Goal: Ask a question: Seek information or help from site administrators or community

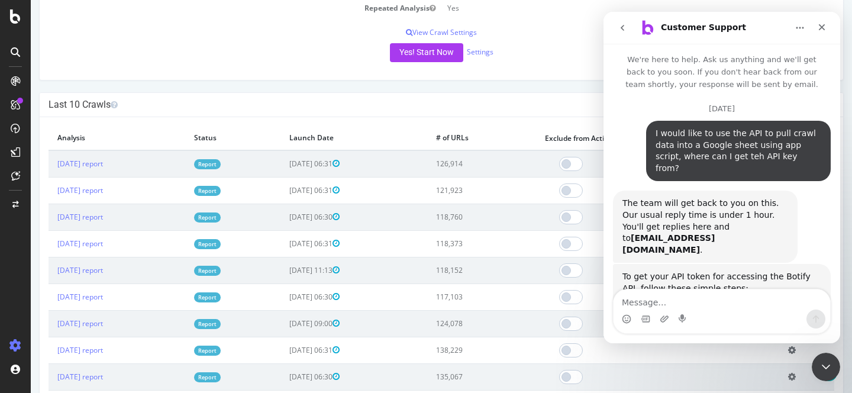
scroll to position [2, 0]
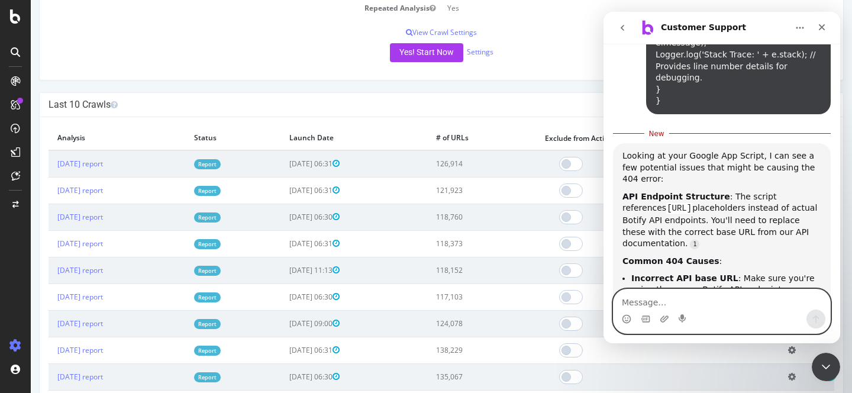
click at [696, 306] on textarea "Message…" at bounding box center [722, 299] width 217 height 20
paste textarea "I am trying to use the Botify API and receiving a 404 Not Found error. I have c…"
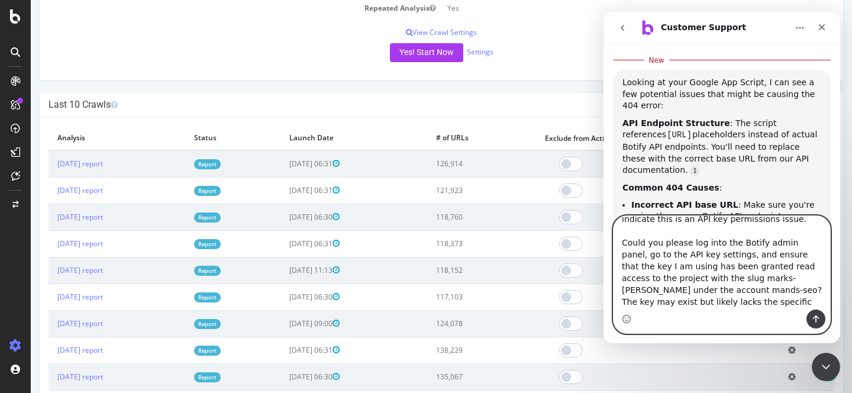
scroll to position [104, 0]
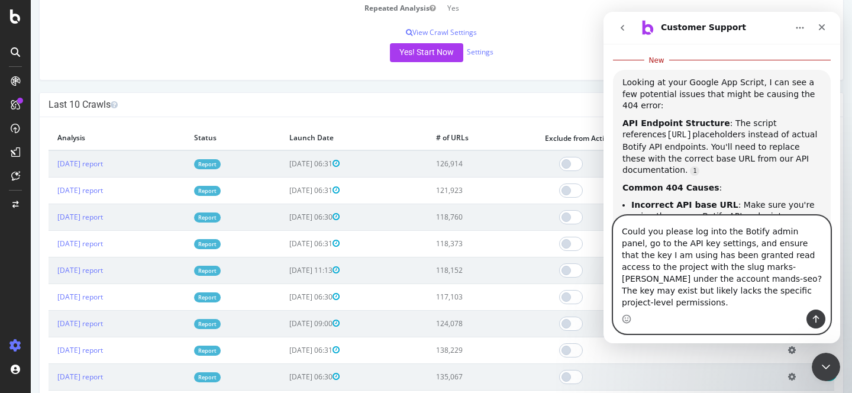
type textarea "I am trying to use the Botify API and receiving a 404 Not Found error. I have c…"
click at [814, 318] on icon "Send a message…" at bounding box center [815, 318] width 9 height 9
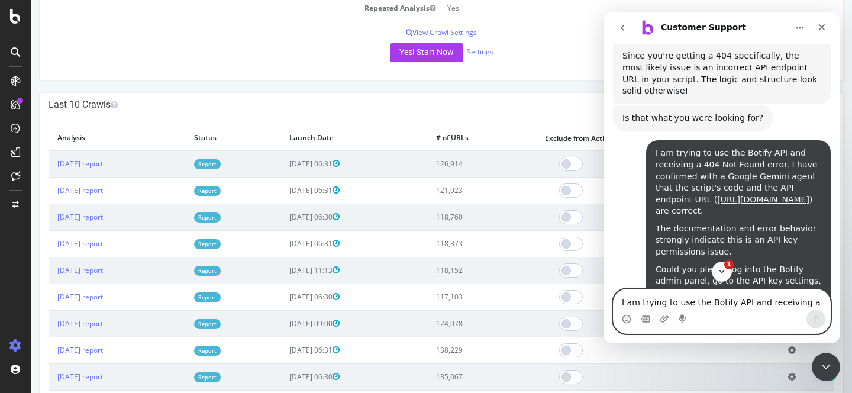
scroll to position [4456, 0]
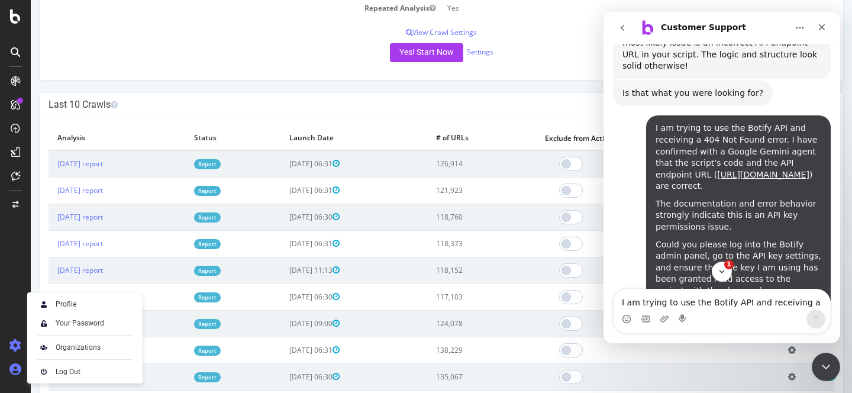
click at [18, 370] on icon at bounding box center [15, 369] width 12 height 12
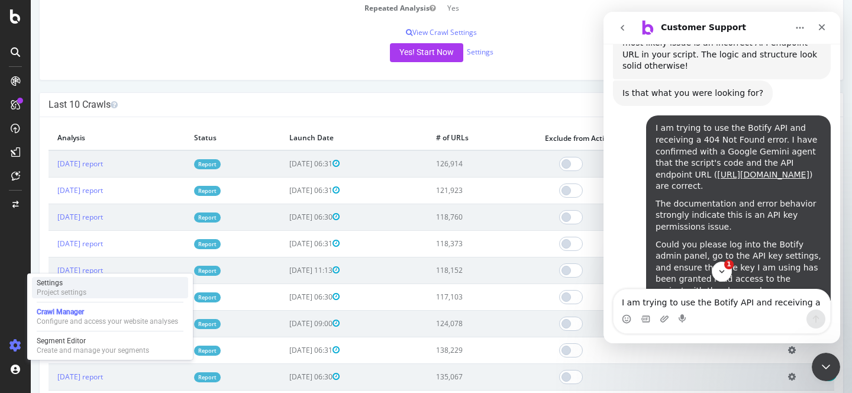
click at [101, 288] on div "Settings Project settings" at bounding box center [110, 287] width 156 height 21
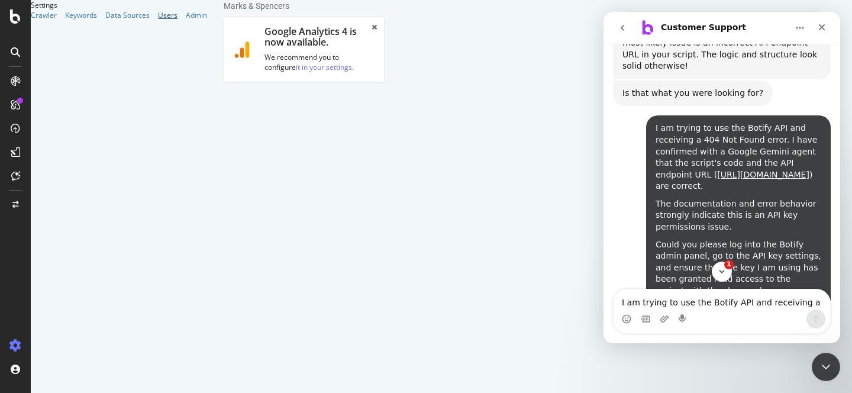
click at [158, 20] on div "Users" at bounding box center [168, 15] width 20 height 10
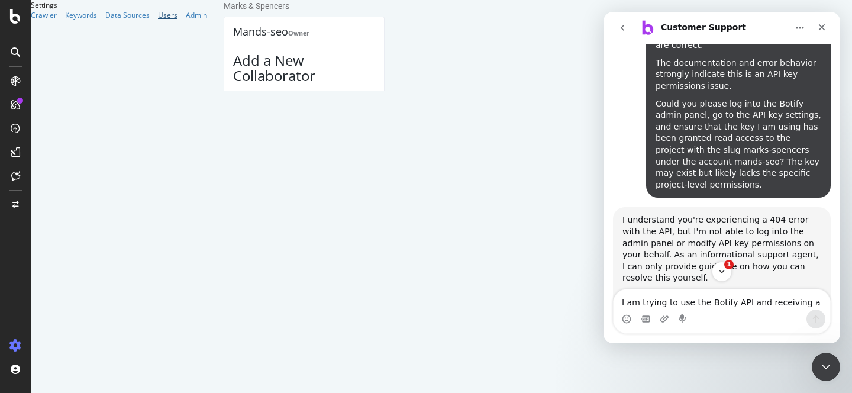
scroll to position [4607, 0]
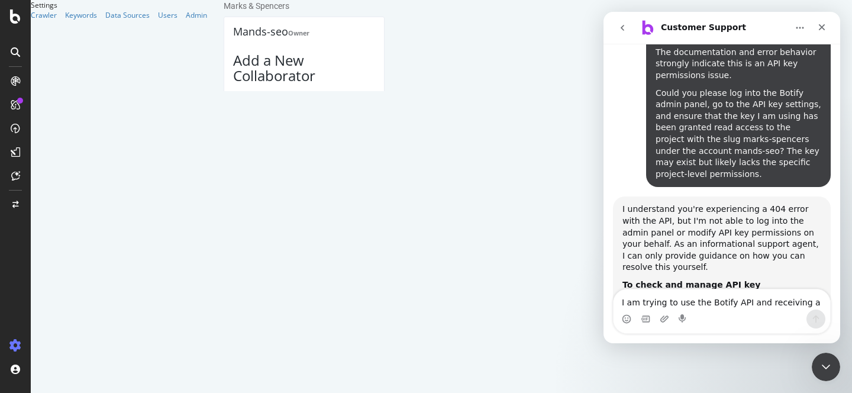
click at [662, 305] on textarea "I am trying to use the Botify API and receiving a 404 Not Found error. I have c…" at bounding box center [722, 299] width 217 height 20
click at [186, 20] on div "Admin" at bounding box center [196, 15] width 21 height 10
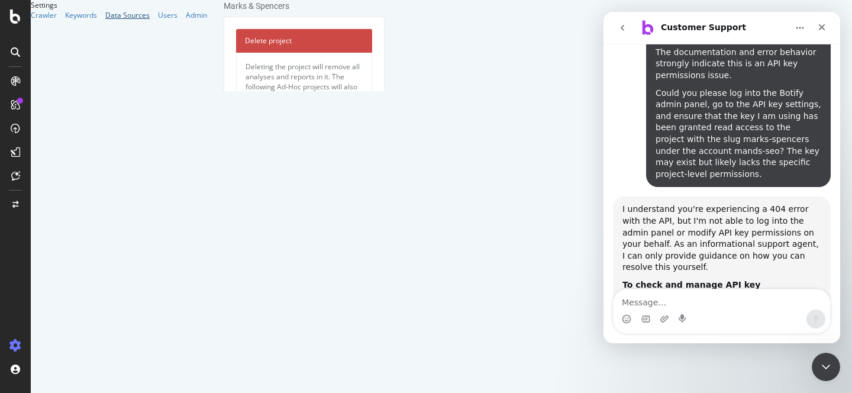
click at [105, 20] on div "Data Sources" at bounding box center [127, 15] width 44 height 10
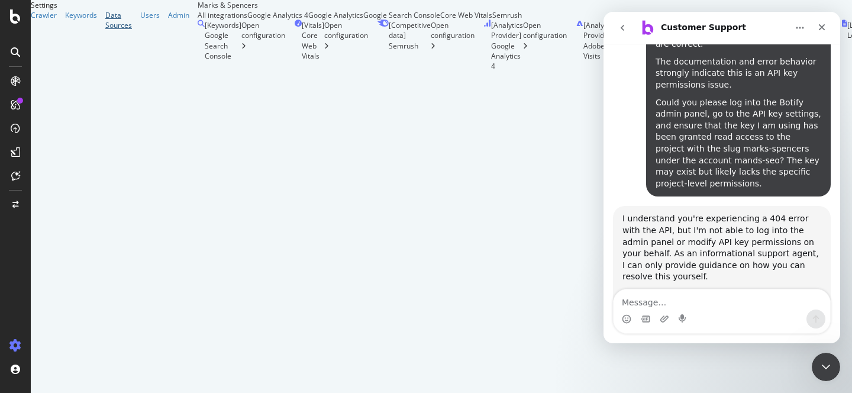
scroll to position [4597, 0]
click at [140, 20] on div "Users" at bounding box center [150, 15] width 20 height 10
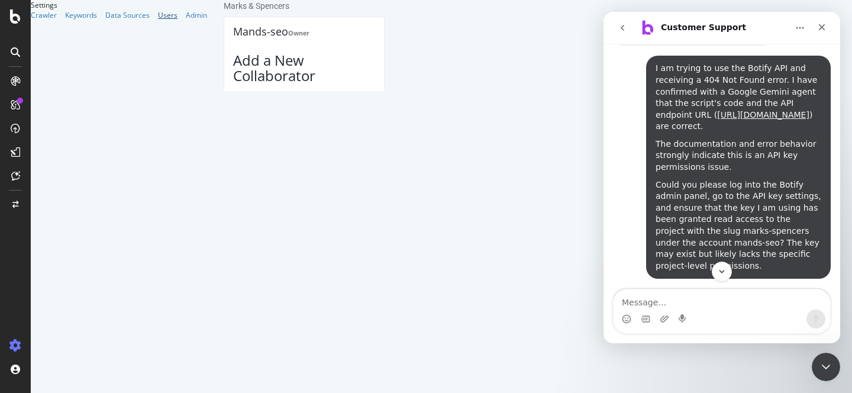
scroll to position [4514, 0]
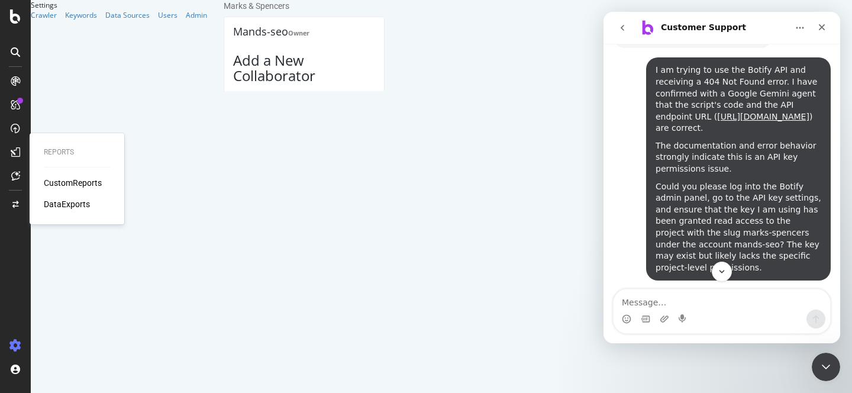
click at [63, 201] on div "DataExports" at bounding box center [67, 204] width 46 height 12
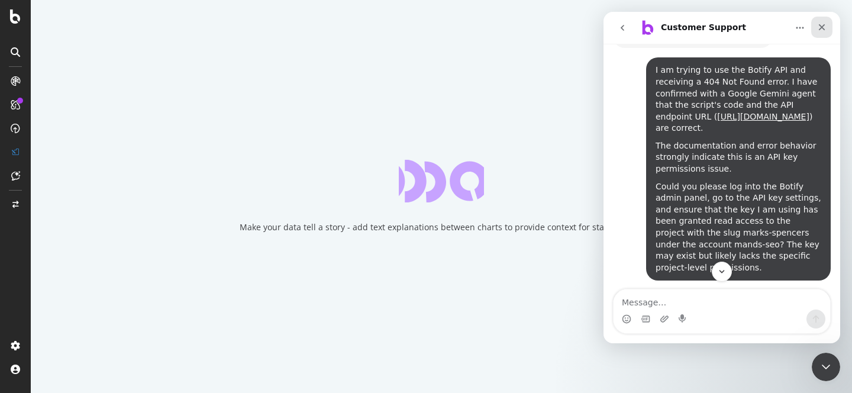
click at [822, 27] on icon "Close" at bounding box center [822, 27] width 7 height 7
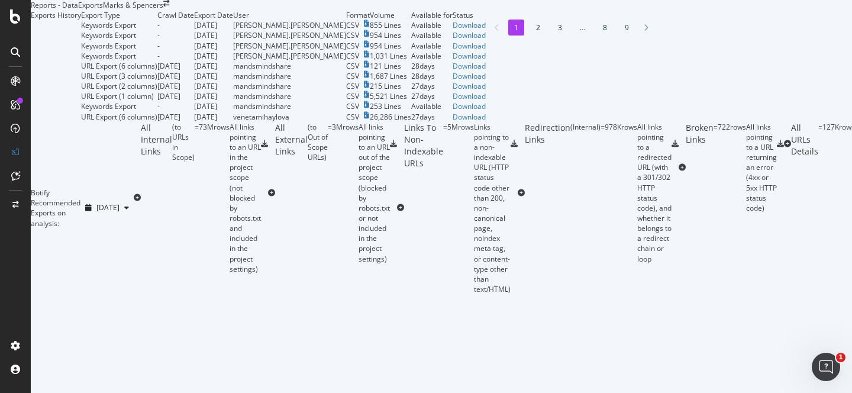
scroll to position [472, 0]
click at [12, 176] on icon at bounding box center [15, 175] width 9 height 9
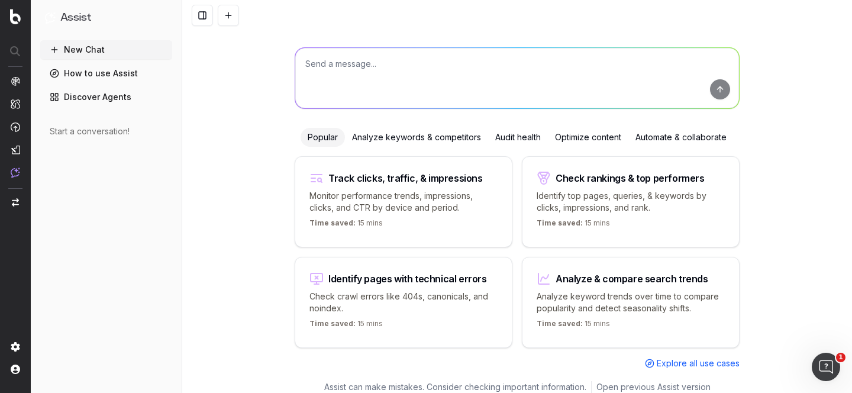
scroll to position [66, 0]
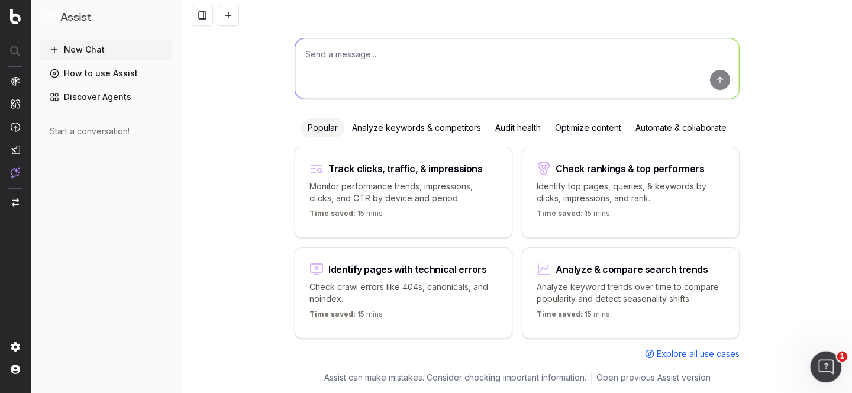
click at [822, 359] on icon "Open Intercom Messenger" at bounding box center [825, 366] width 20 height 20
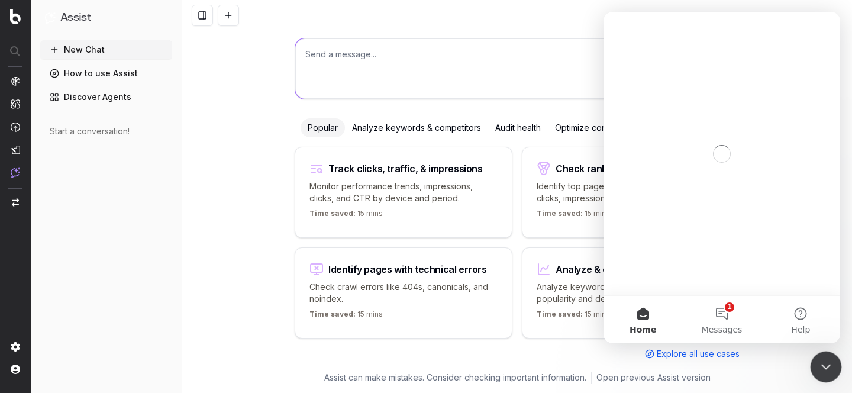
scroll to position [0, 0]
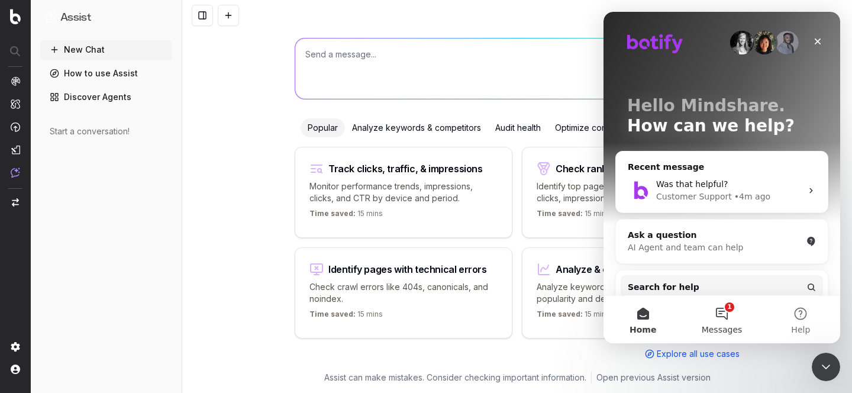
click at [730, 325] on span "Messages" at bounding box center [722, 329] width 41 height 8
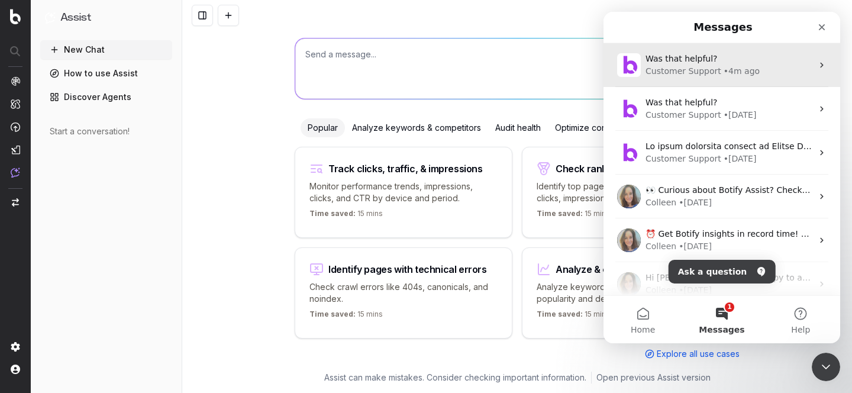
click at [682, 60] on span "Was that helpful?" at bounding box center [682, 58] width 72 height 9
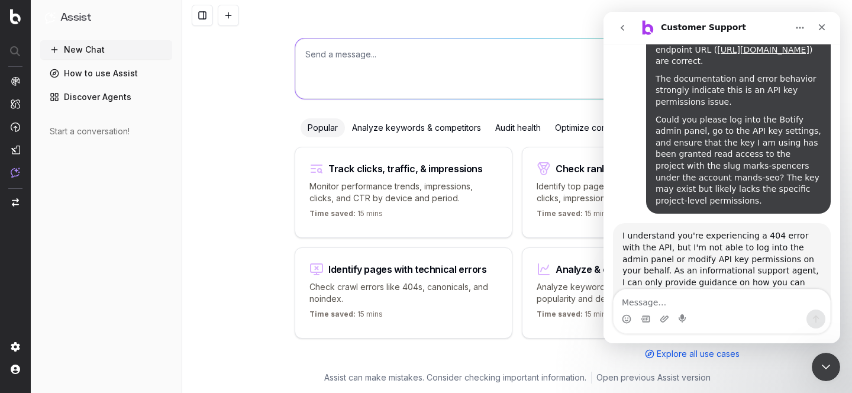
scroll to position [4588, 0]
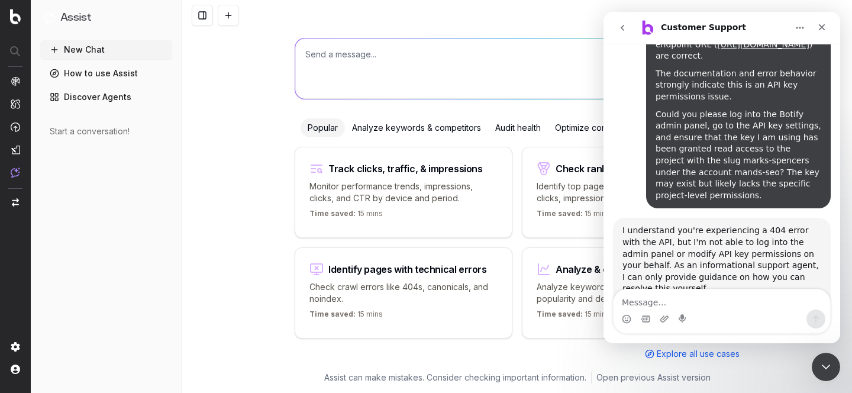
click at [695, 297] on textarea "Message…" at bounding box center [722, 299] width 217 height 20
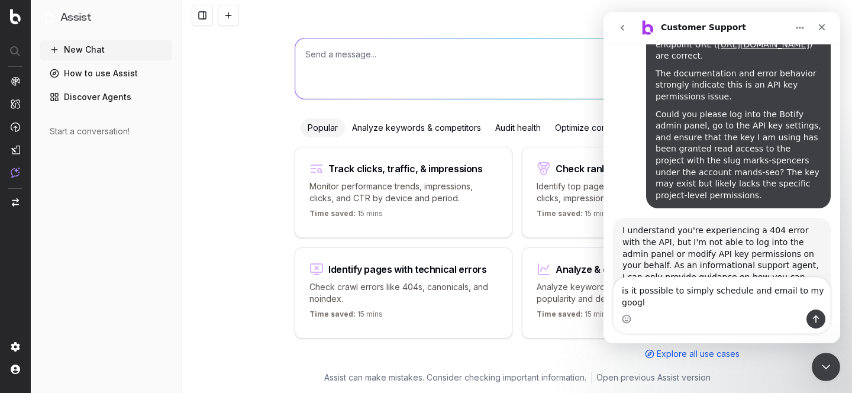
scroll to position [4600, 0]
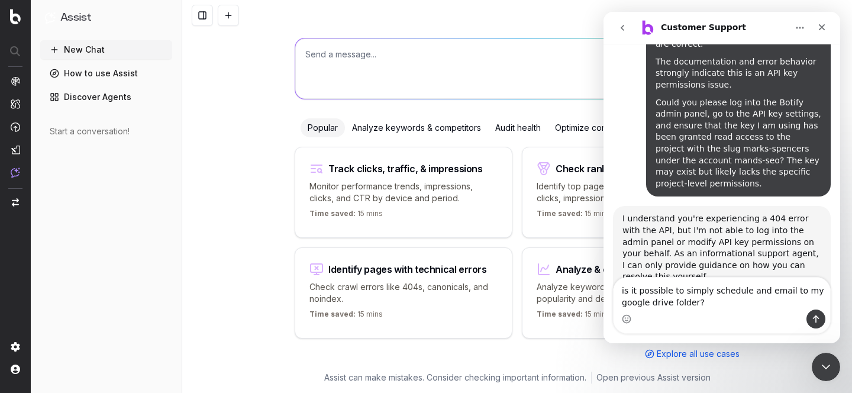
type textarea "is it possible to simply schedule and email to my google drive folder?"
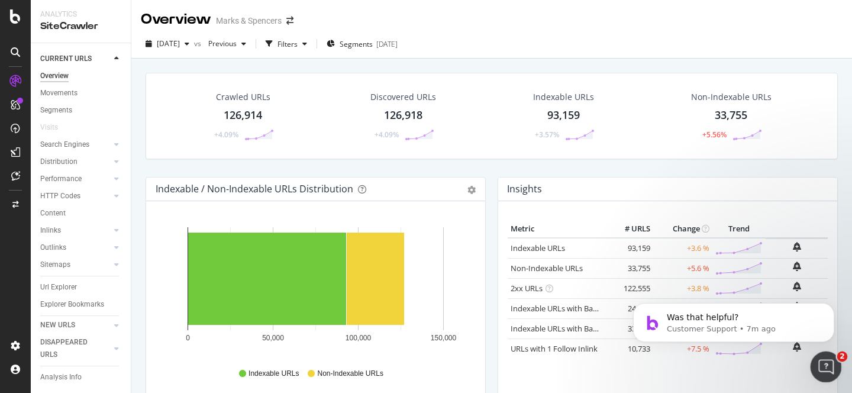
drag, startPoint x: 837, startPoint y: 365, endPoint x: 1649, endPoint y: 718, distance: 885.2
click html
click at [733, 328] on p "Customer Support • 7m ago" at bounding box center [743, 329] width 153 height 11
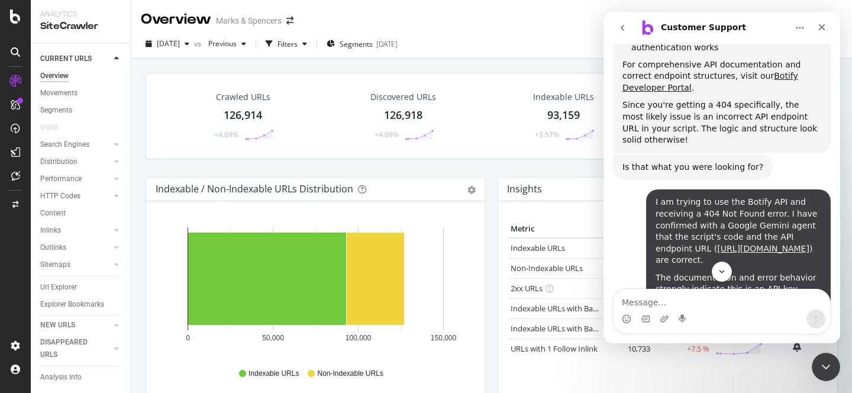
scroll to position [4383, 0]
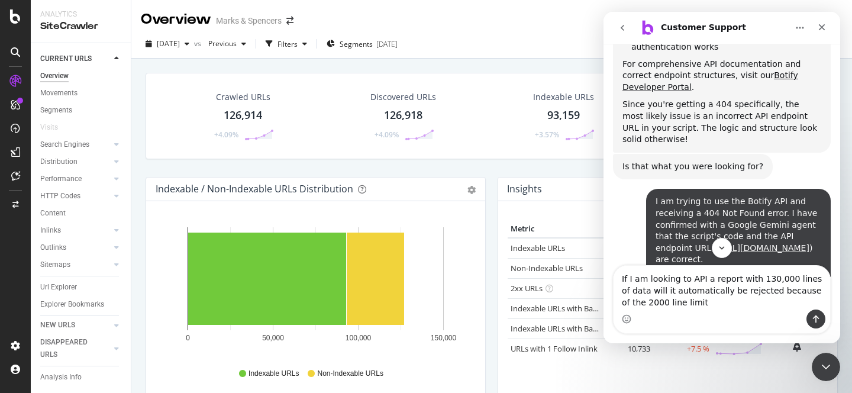
type textarea "If I am looking to API a report with 130,000 lines of data will it automaticall…"
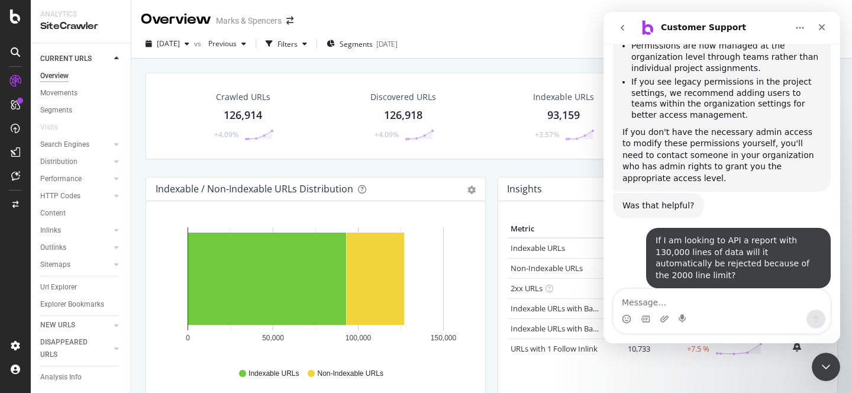
scroll to position [5060, 0]
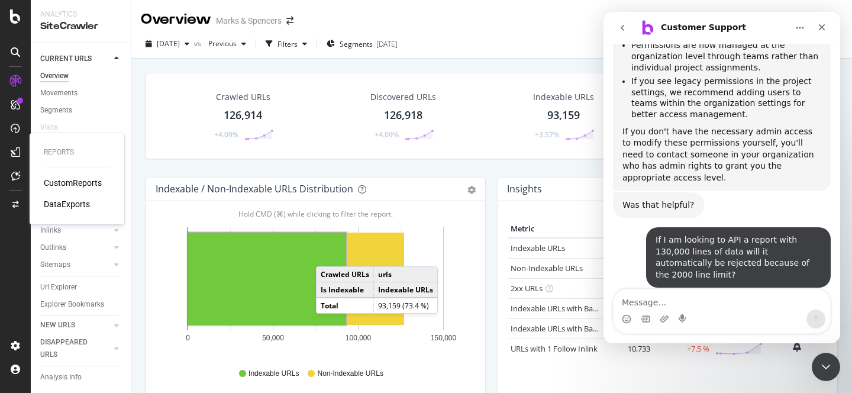
click at [65, 204] on div "DataExports" at bounding box center [67, 204] width 46 height 12
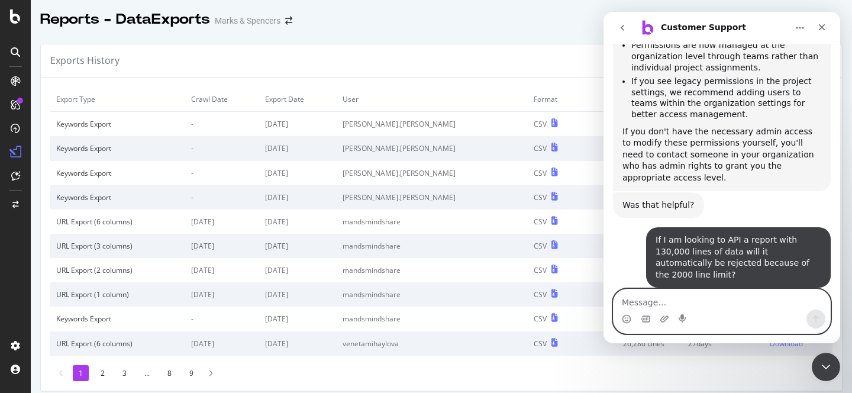
click at [660, 301] on textarea "Message…" at bounding box center [722, 299] width 217 height 20
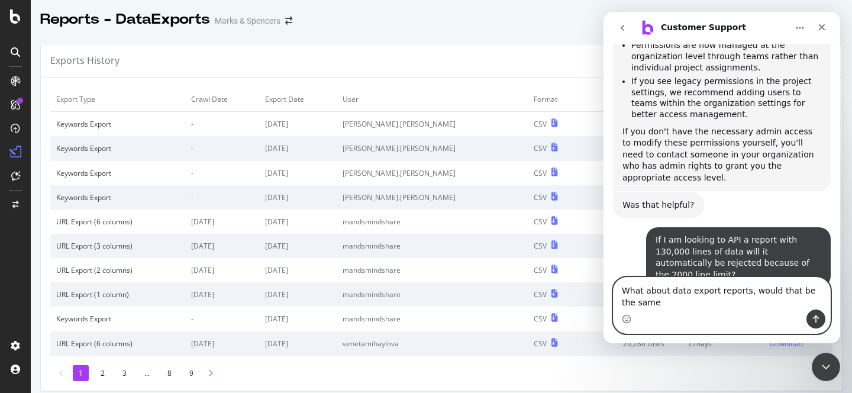
scroll to position [5071, 0]
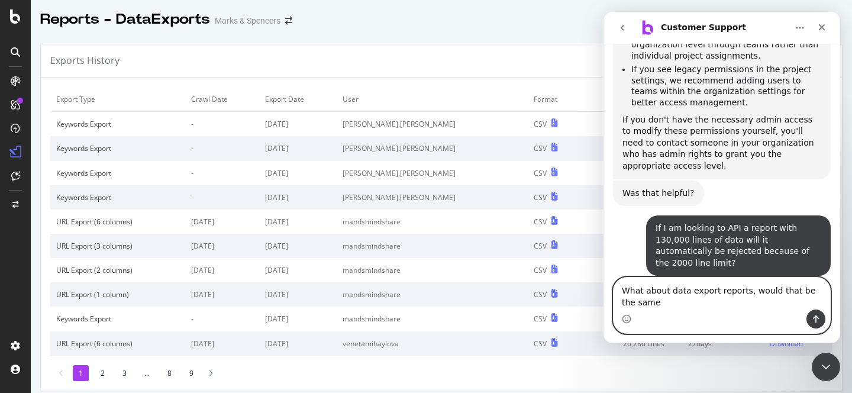
type textarea "What about data export reports, would that be the same?"
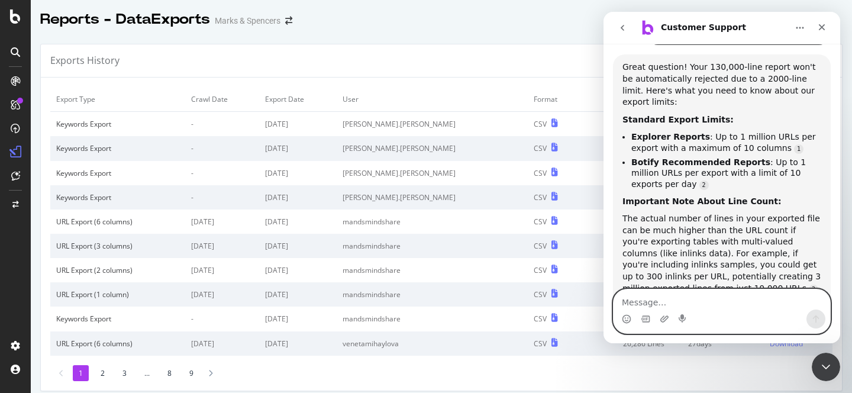
scroll to position [5309, 0]
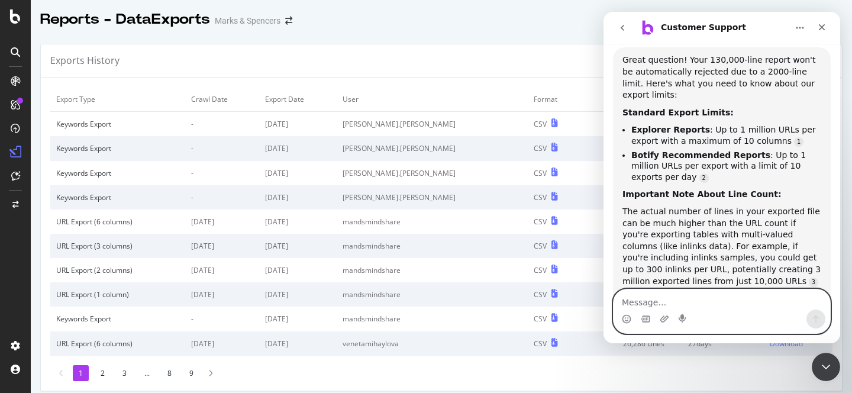
click at [650, 301] on textarea "Message…" at bounding box center [722, 299] width 217 height 20
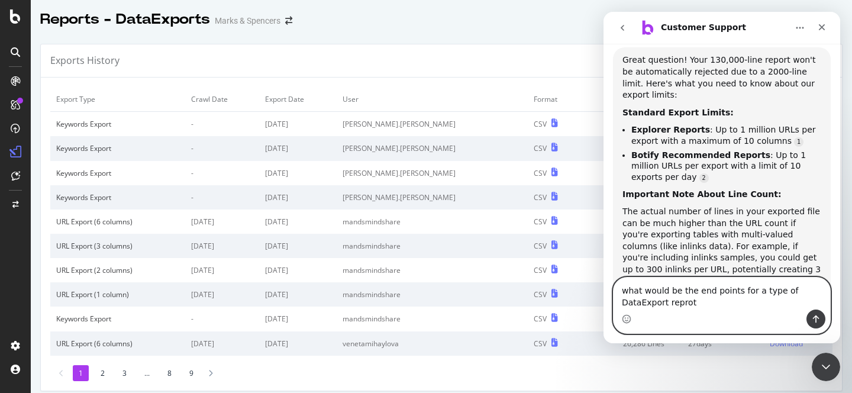
type textarea "what would be the end points for a type of DataExport reprots"
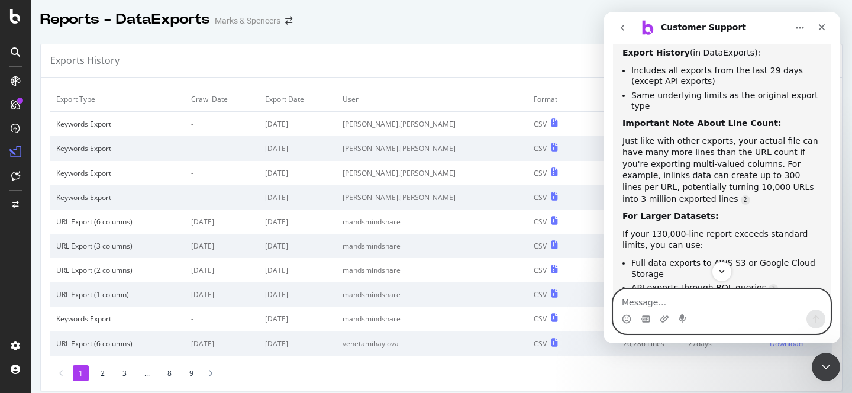
scroll to position [5865, 0]
